Goal: Find specific page/section: Find specific page/section

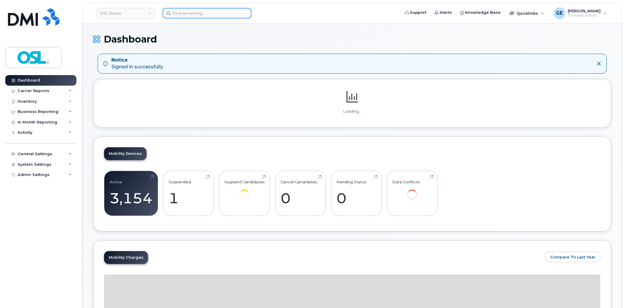
click at [191, 13] on input at bounding box center [206, 13] width 89 height 11
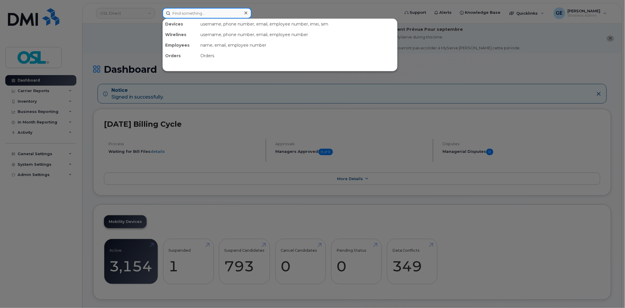
click at [233, 12] on input at bounding box center [206, 13] width 89 height 11
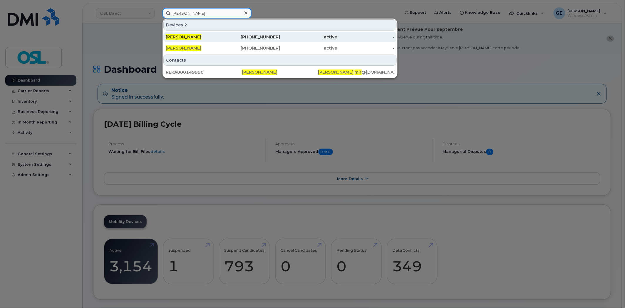
type input "[PERSON_NAME]"
click at [209, 32] on div "[PERSON_NAME]" at bounding box center [194, 37] width 57 height 11
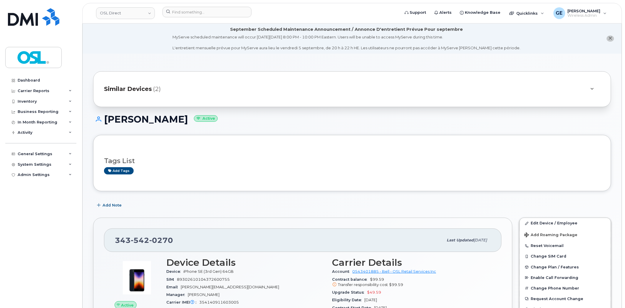
click at [162, 93] on div "Similar Devices (2)" at bounding box center [344, 89] width 480 height 14
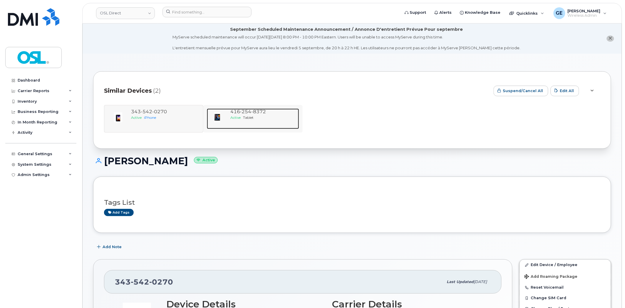
click at [218, 113] on img at bounding box center [218, 118] width 12 height 12
